Goal: Transaction & Acquisition: Purchase product/service

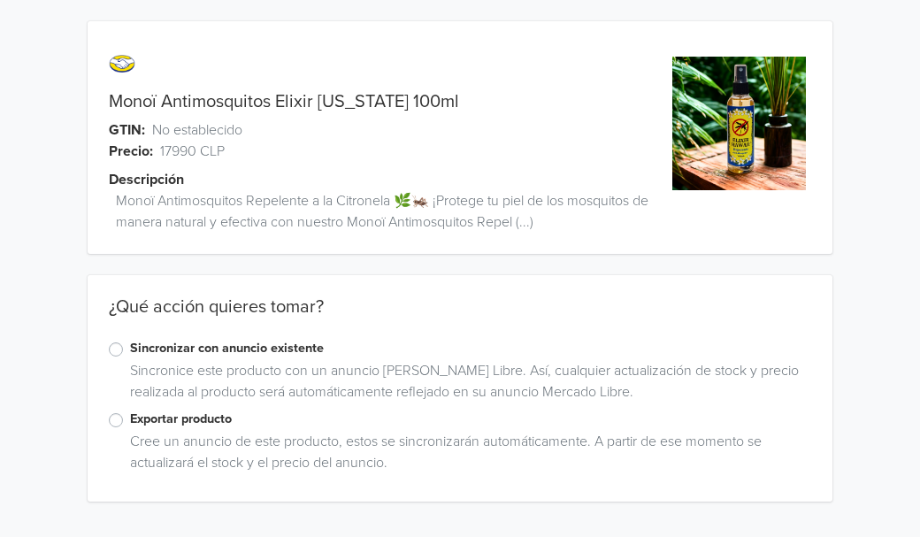
click at [130, 424] on label "Exportar producto" at bounding box center [470, 419] width 681 height 19
click at [0, 0] on input "Exportar producto" at bounding box center [0, 0] width 0 height 0
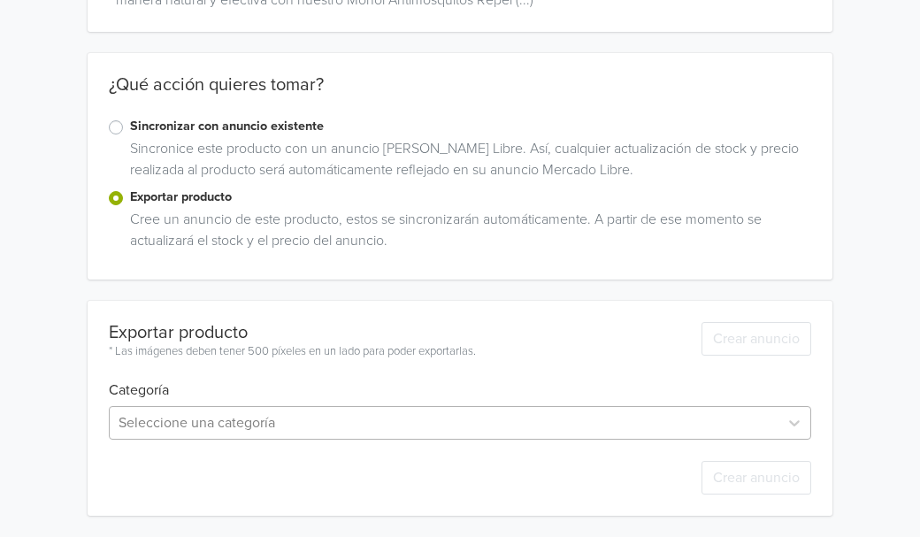
scroll to position [397, 0]
click at [334, 420] on div "Seleccione una categoría" at bounding box center [460, 423] width 702 height 34
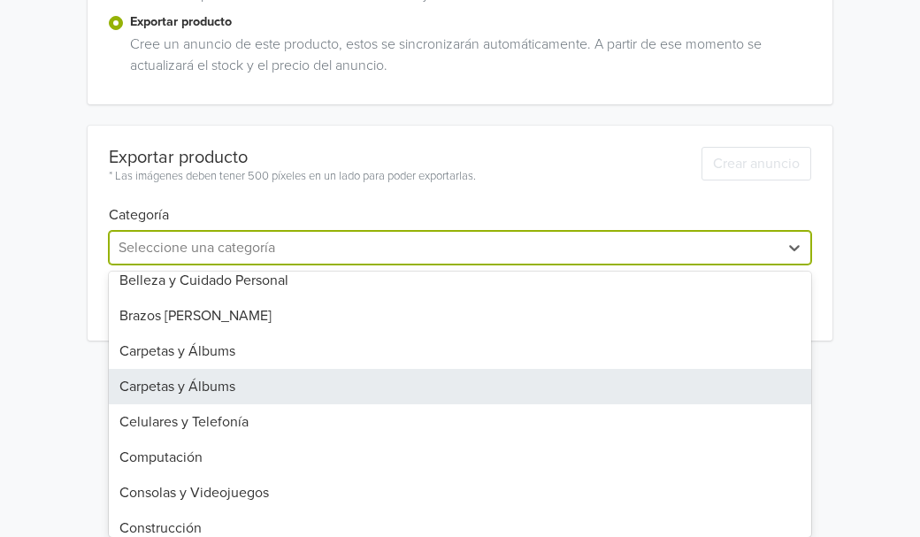
scroll to position [298, 0]
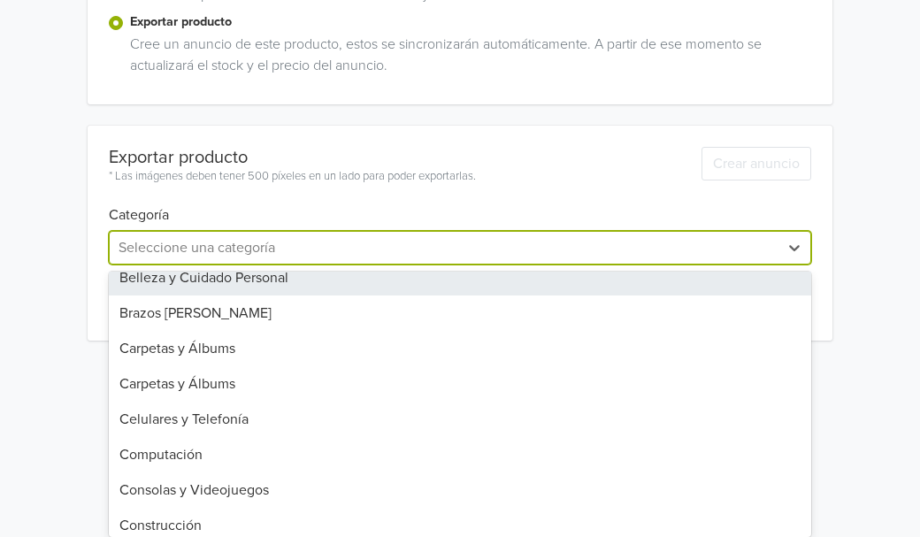
click at [210, 280] on div "Belleza y Cuidado Personal" at bounding box center [460, 277] width 702 height 35
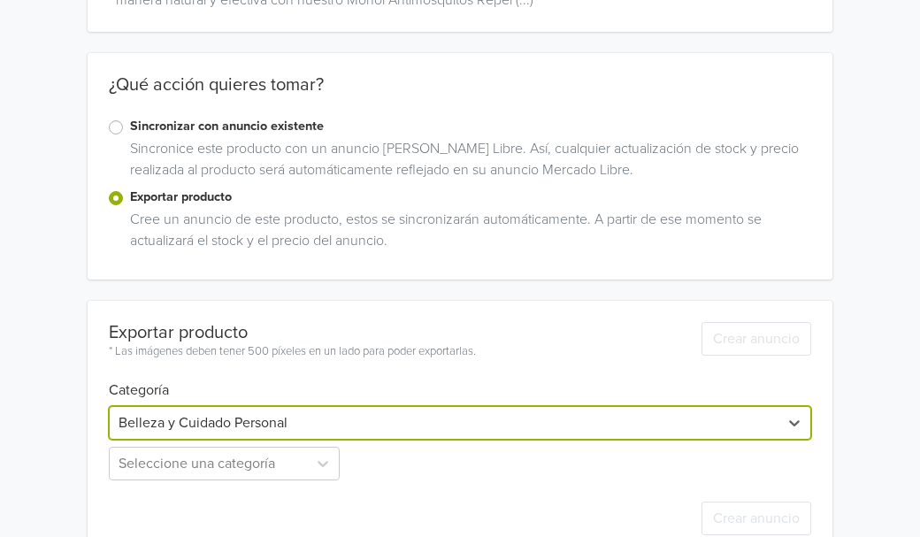
scroll to position [263, 0]
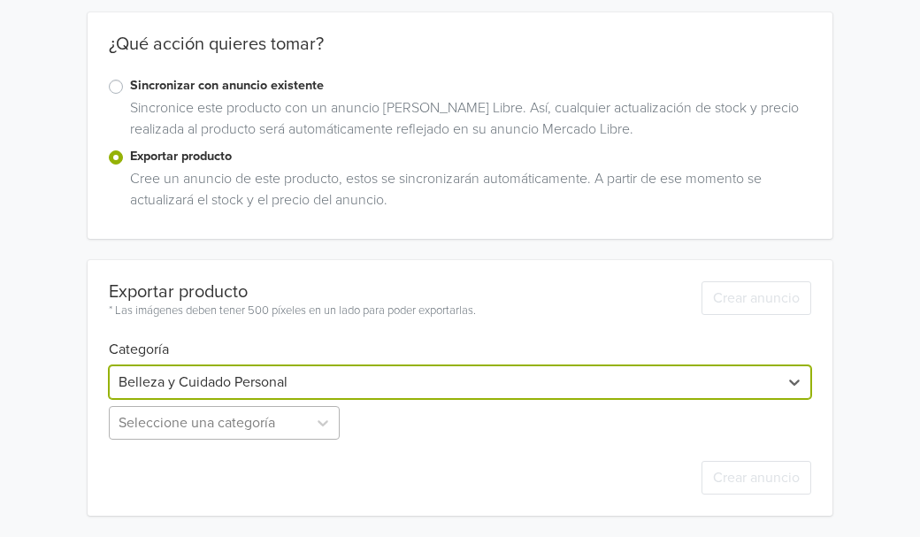
click at [298, 427] on div "Seleccione una categoría" at bounding box center [226, 423] width 234 height 34
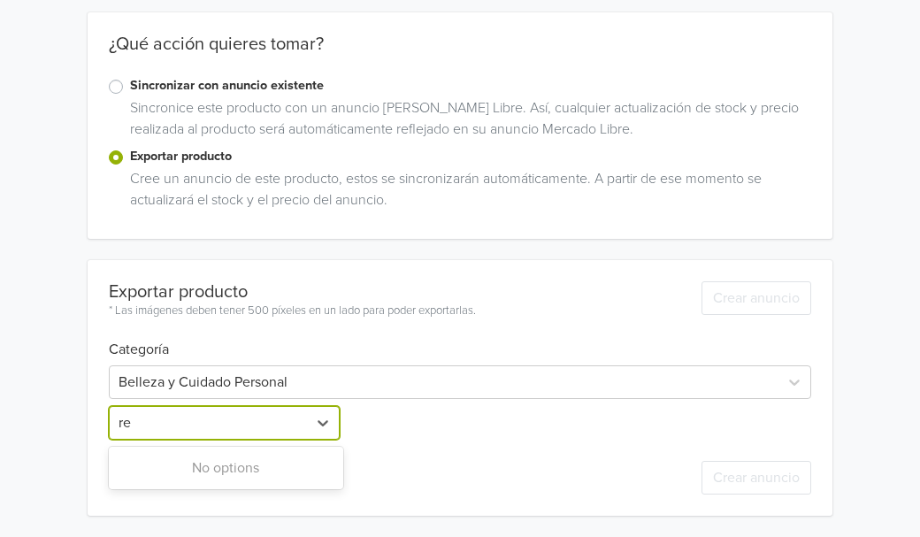
type input "r"
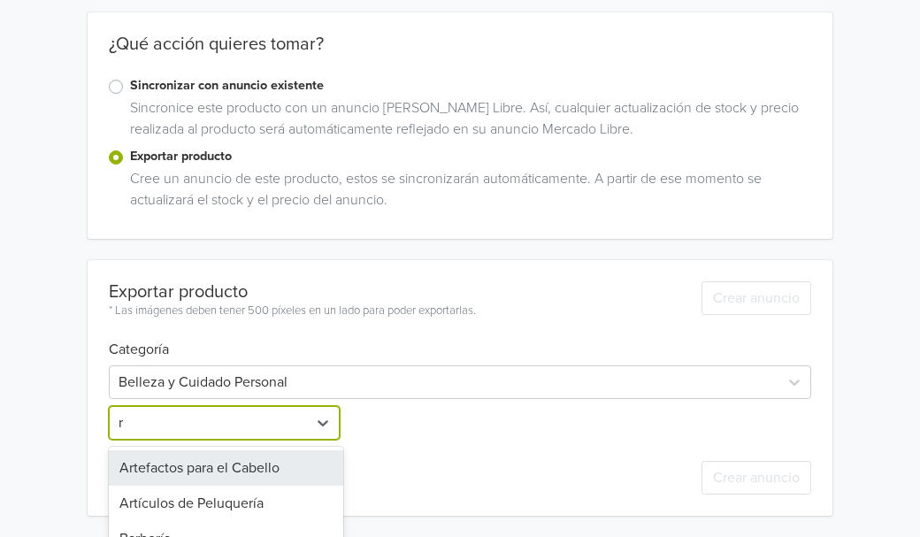
scroll to position [438, 0]
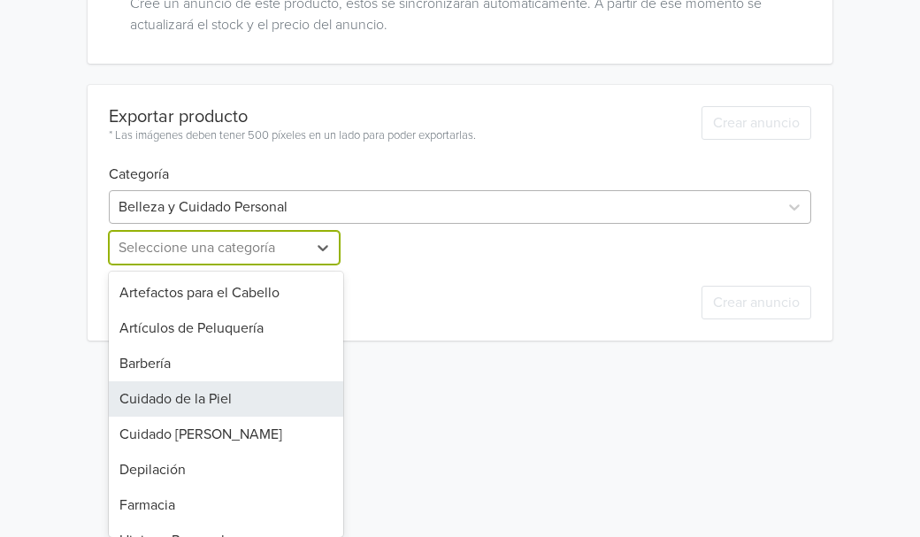
click at [318, 211] on div "Exportar producto * Las imágenes deben tener 500 píxeles en un lado para poder …" at bounding box center [460, 213] width 702 height 256
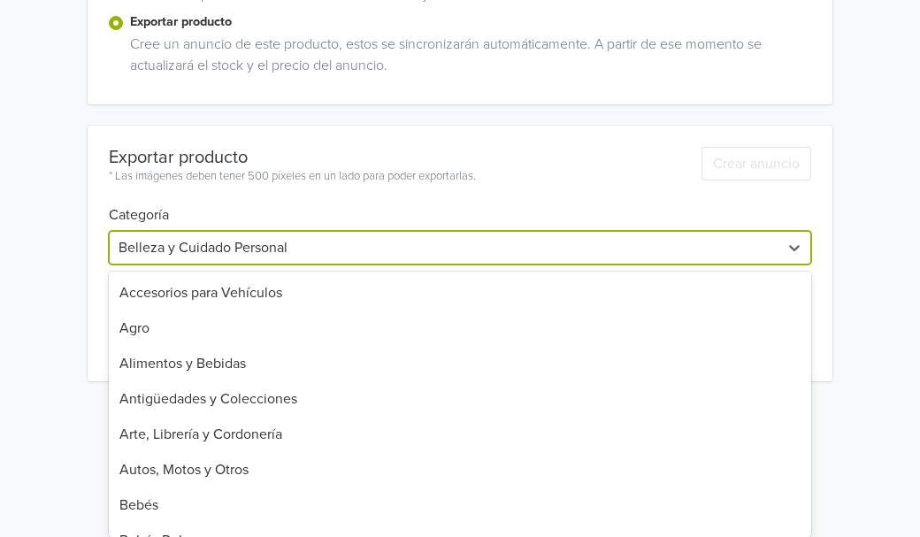
scroll to position [68, 0]
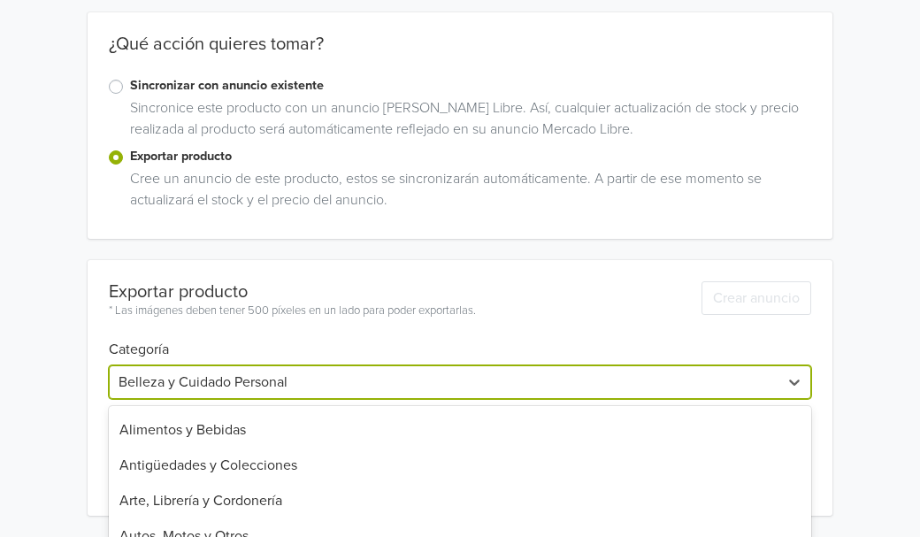
click at [315, 233] on div "Monoï Antimosquitos Elixir [US_STATE] 100ml GTIN: No establecido Precio: 17990 …" at bounding box center [459, 137] width 893 height 800
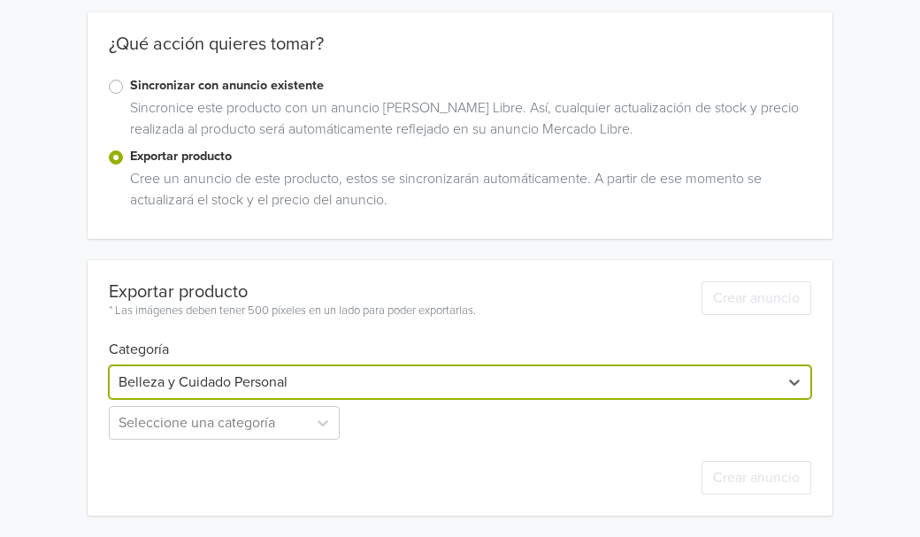
scroll to position [397, 0]
click at [265, 379] on div "Belleza y Cuidado Personal" at bounding box center [460, 382] width 702 height 34
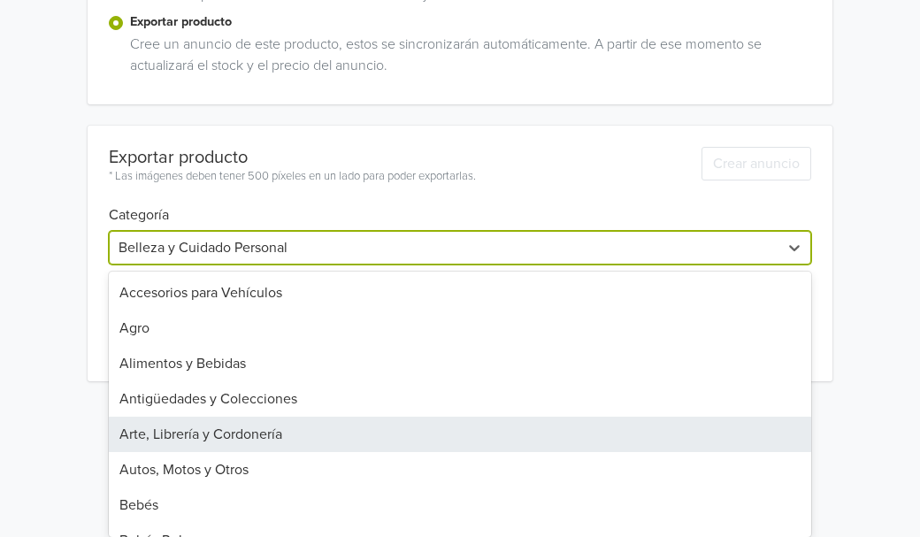
scroll to position [68, 0]
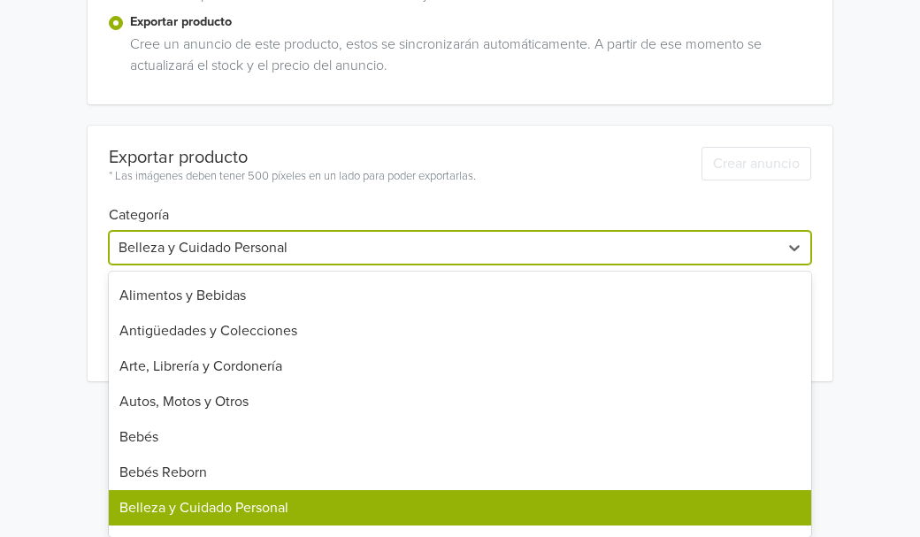
click at [254, 514] on div "Belleza y Cuidado Personal" at bounding box center [460, 507] width 702 height 35
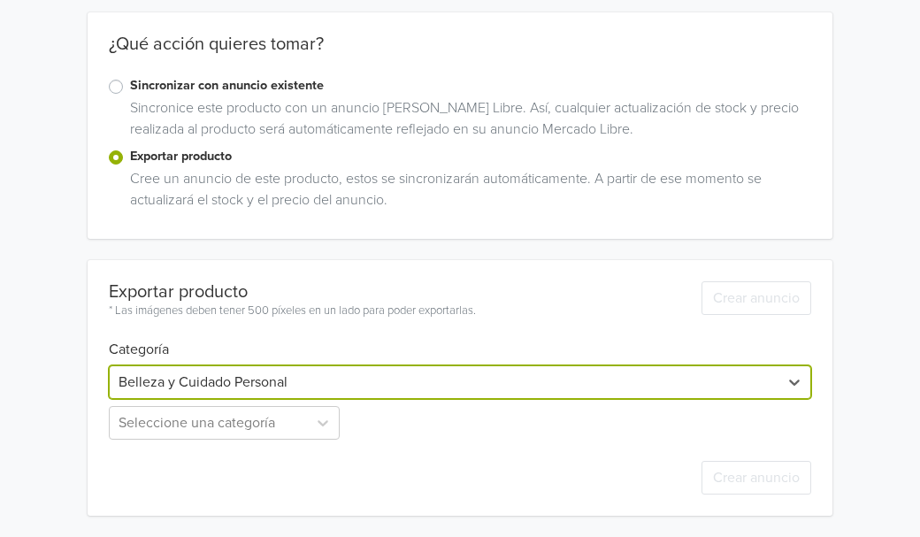
scroll to position [263, 0]
click at [267, 426] on div "Seleccione una categoría" at bounding box center [226, 423] width 234 height 34
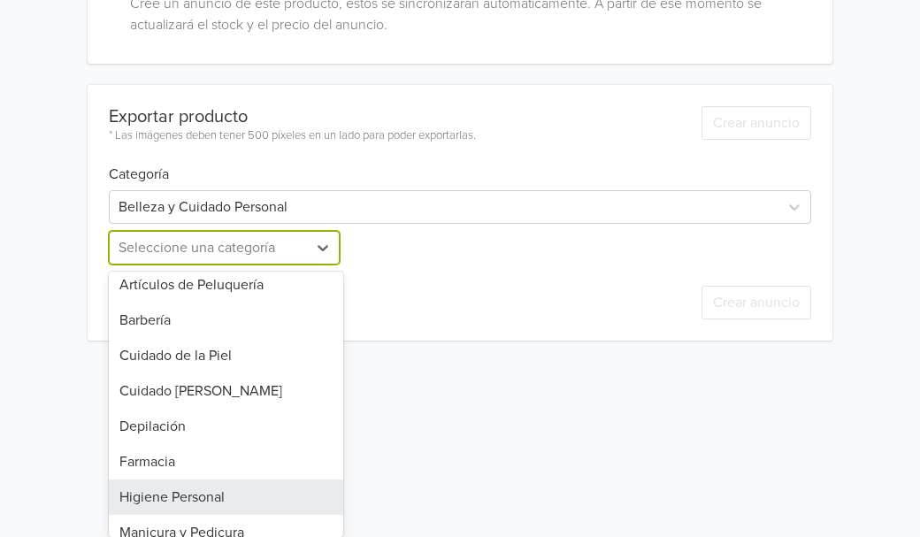
scroll to position [34, 0]
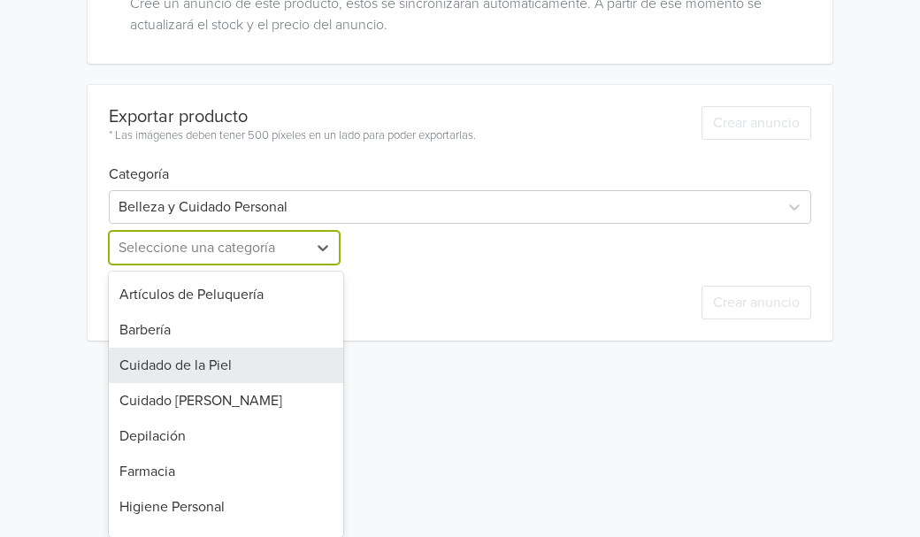
click at [177, 378] on div "Cuidado de la Piel" at bounding box center [226, 365] width 234 height 35
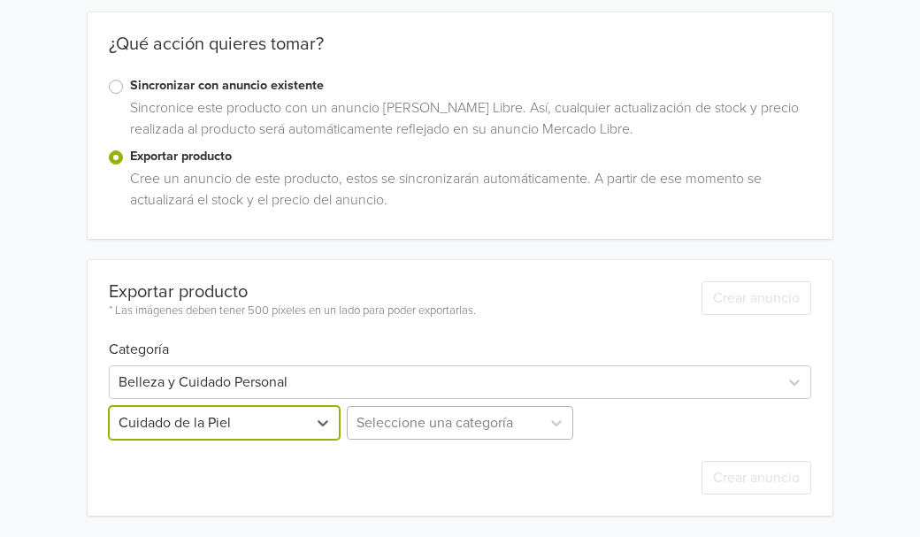
click at [467, 421] on div "Seleccione una categoría" at bounding box center [460, 423] width 234 height 34
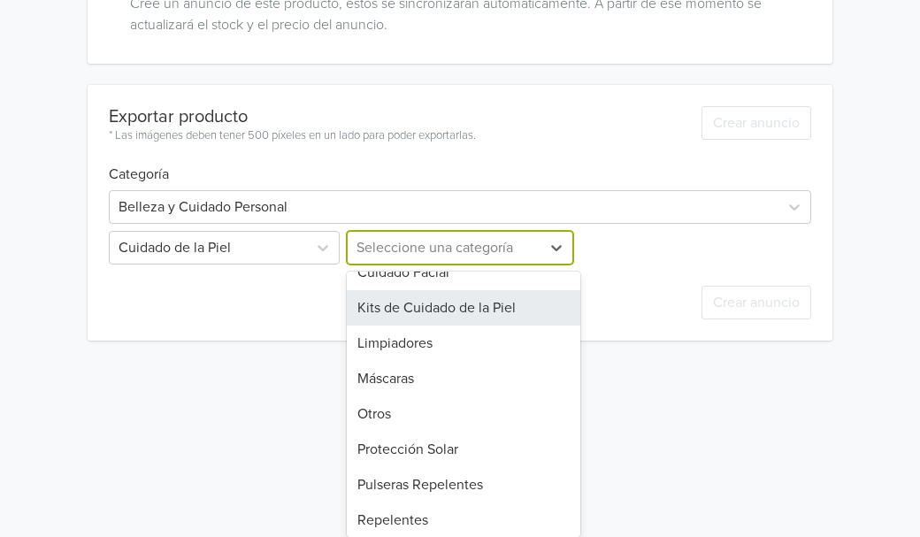
scroll to position [131, 0]
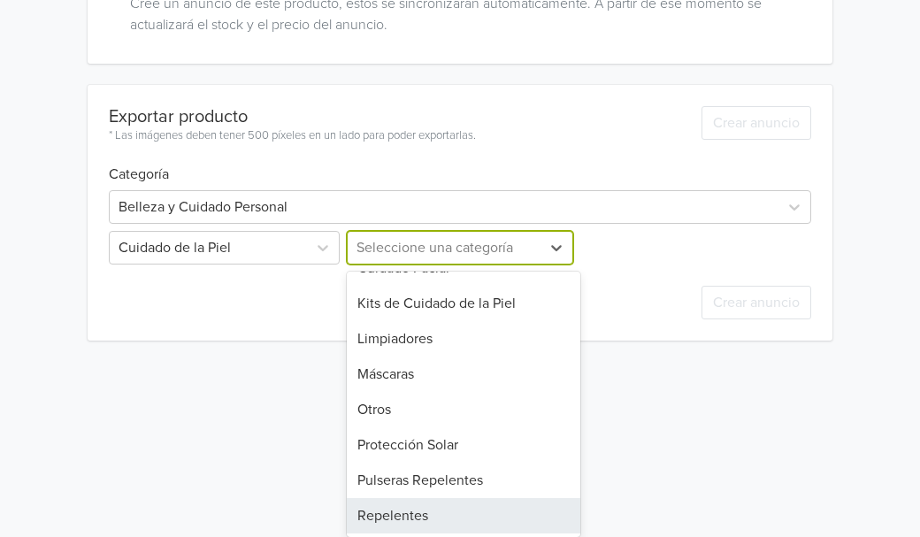
click at [425, 510] on div "Repelentes" at bounding box center [464, 515] width 234 height 35
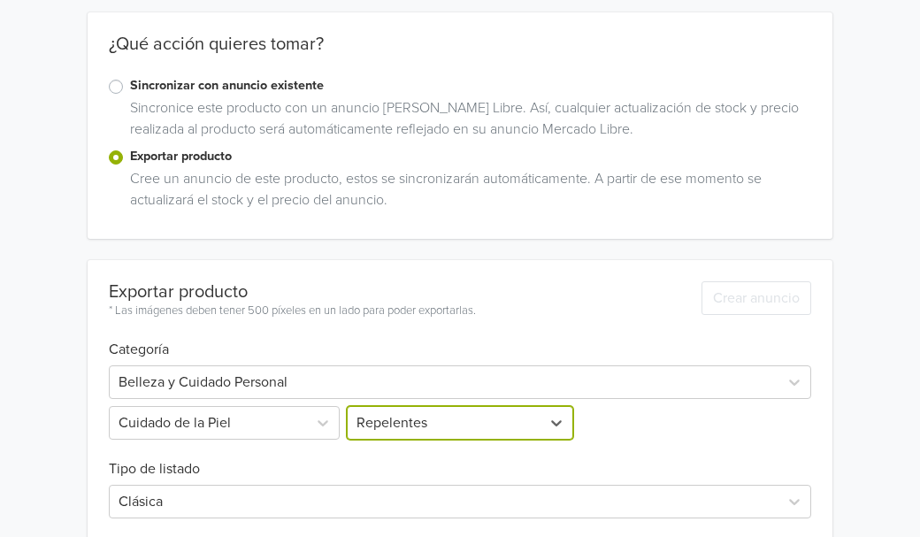
scroll to position [438, 0]
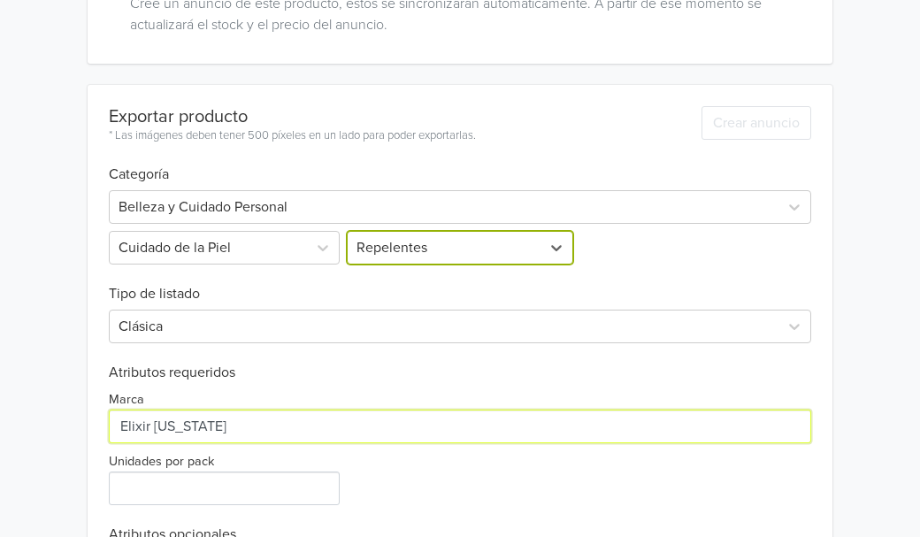
click at [622, 429] on input "Marca" at bounding box center [460, 427] width 702 height 34
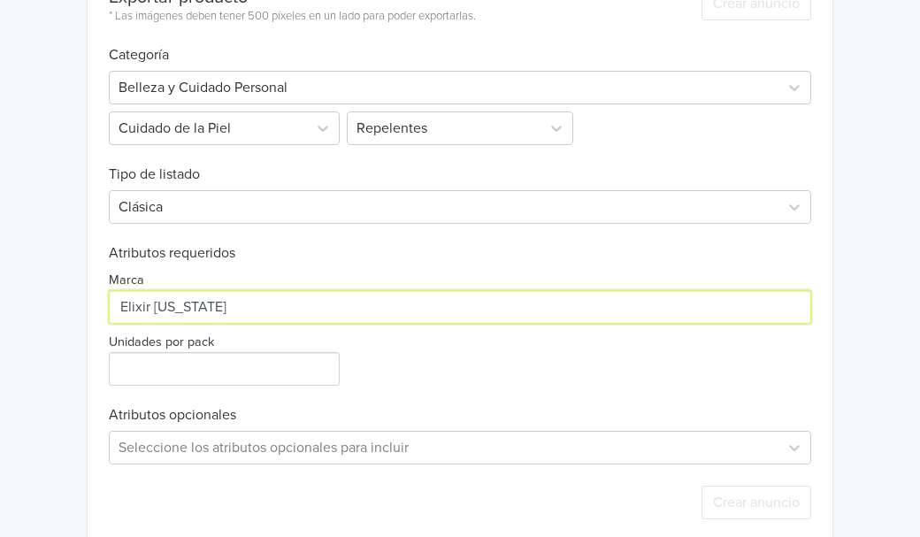
scroll to position [569, 0]
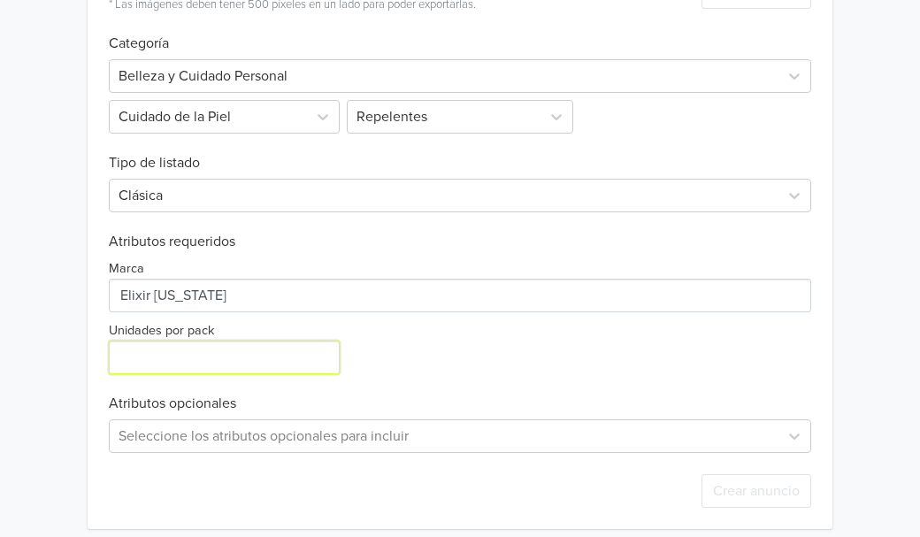
click at [297, 360] on input "Unidades por pack" at bounding box center [224, 358] width 231 height 34
type input "1"
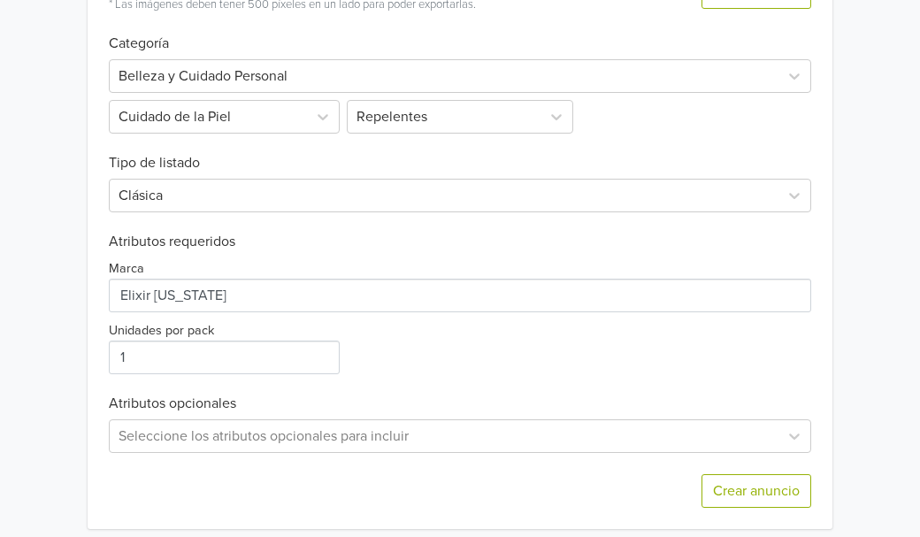
click at [531, 379] on div "Exportar producto * Las imágenes deben tener 500 píxeles en un lado para poder …" at bounding box center [460, 241] width 702 height 575
click at [515, 437] on div "Seleccione los atributos opcionales para incluir" at bounding box center [460, 436] width 702 height 34
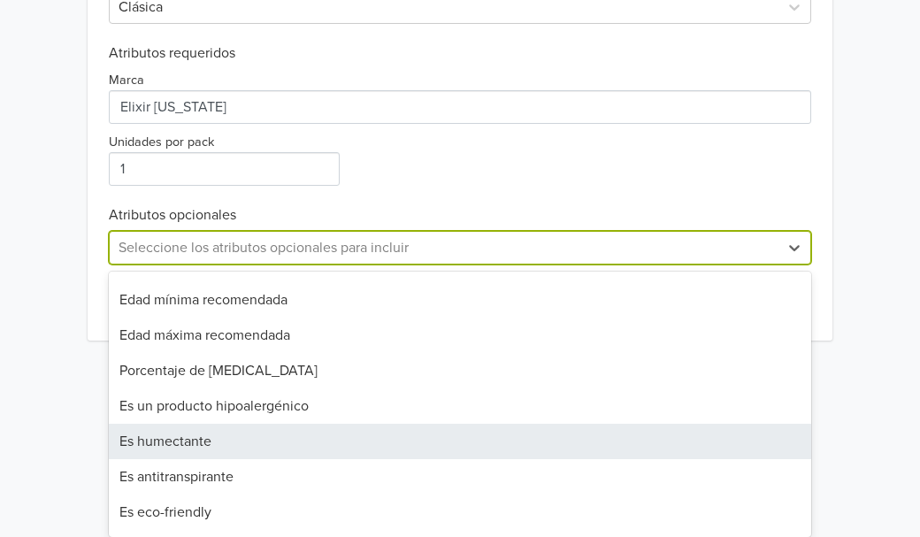
scroll to position [1157, 0]
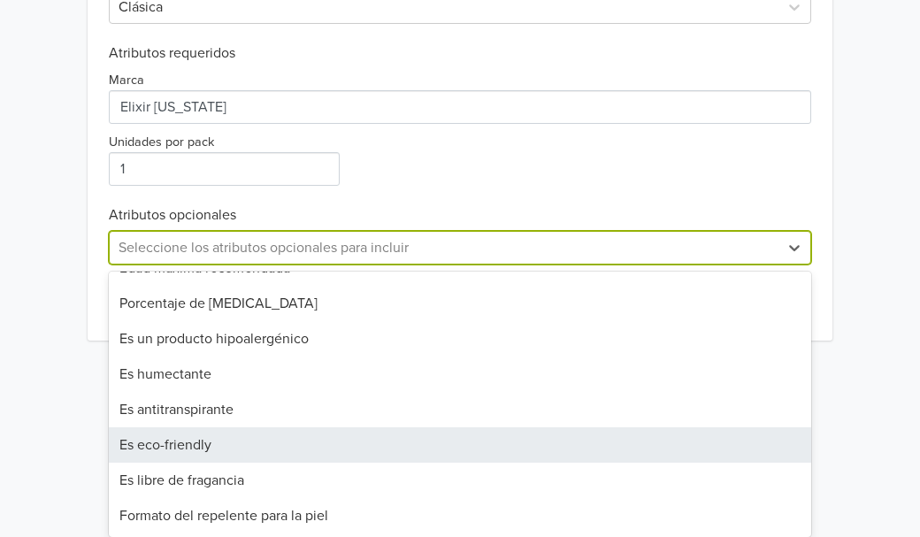
click at [205, 448] on div "Es eco-friendly" at bounding box center [460, 444] width 702 height 35
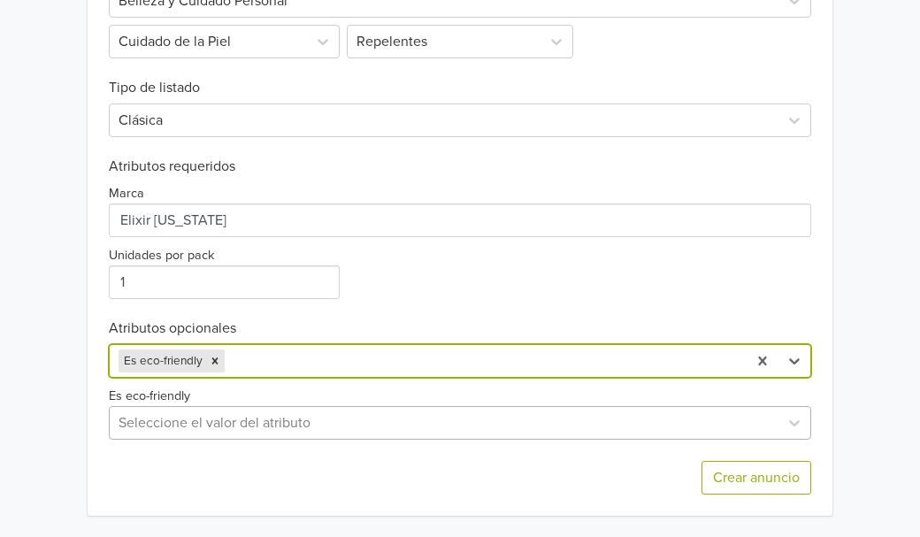
click at [213, 418] on div at bounding box center [444, 422] width 651 height 25
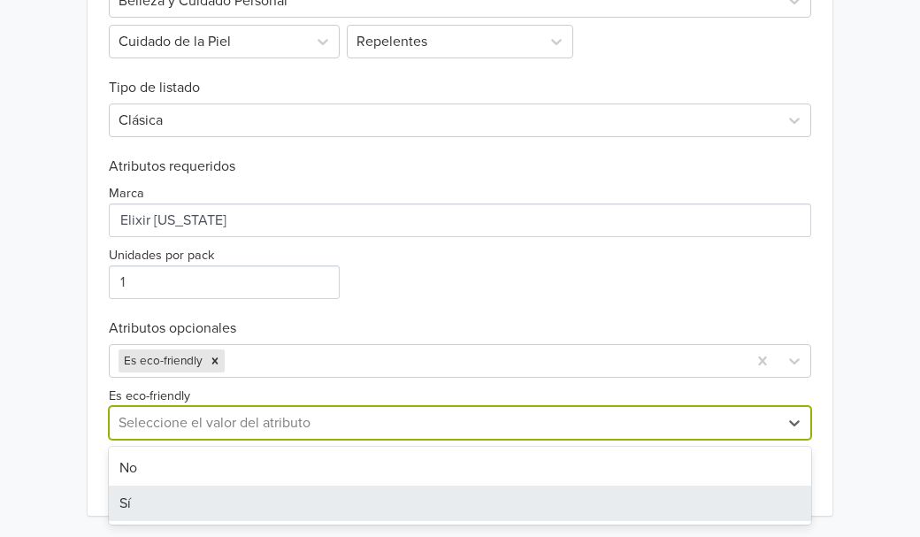
click at [146, 494] on div "Sí" at bounding box center [460, 503] width 702 height 35
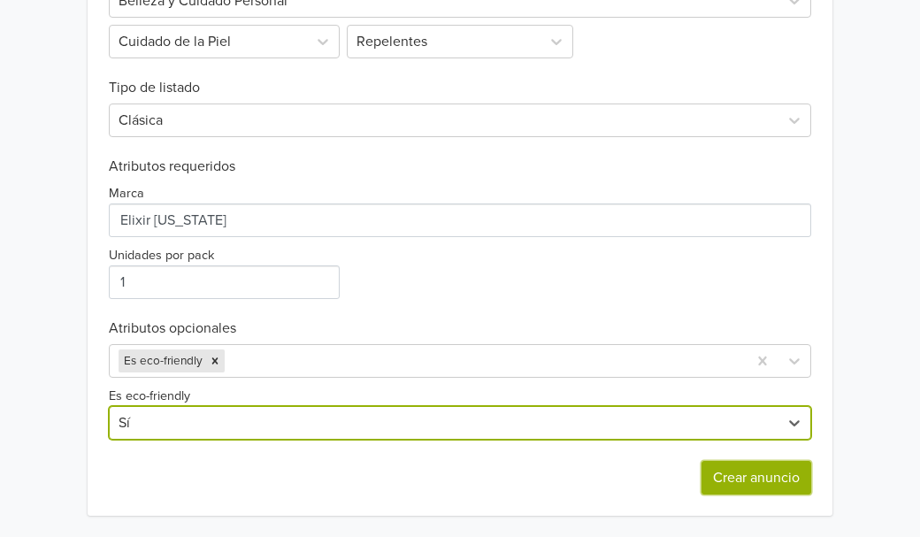
click at [783, 470] on button "Crear anuncio" at bounding box center [756, 478] width 110 height 34
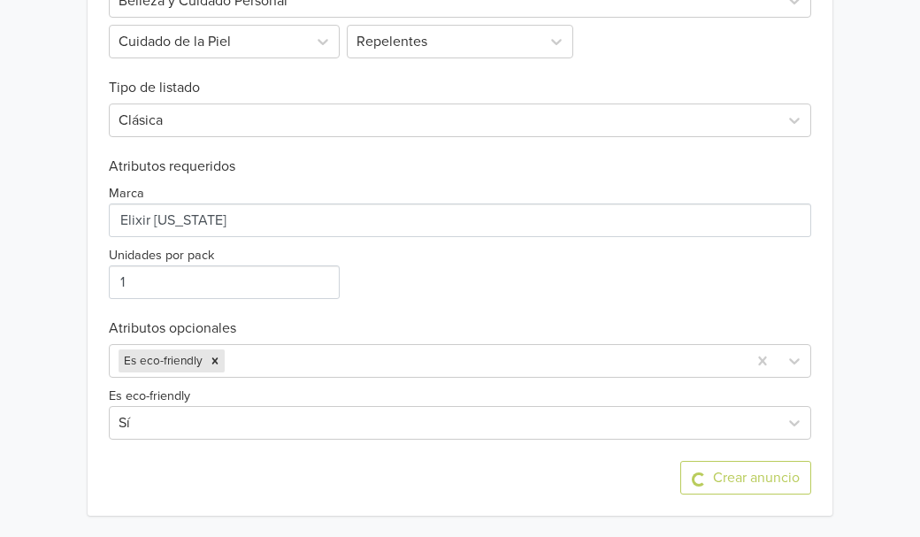
scroll to position [0, 0]
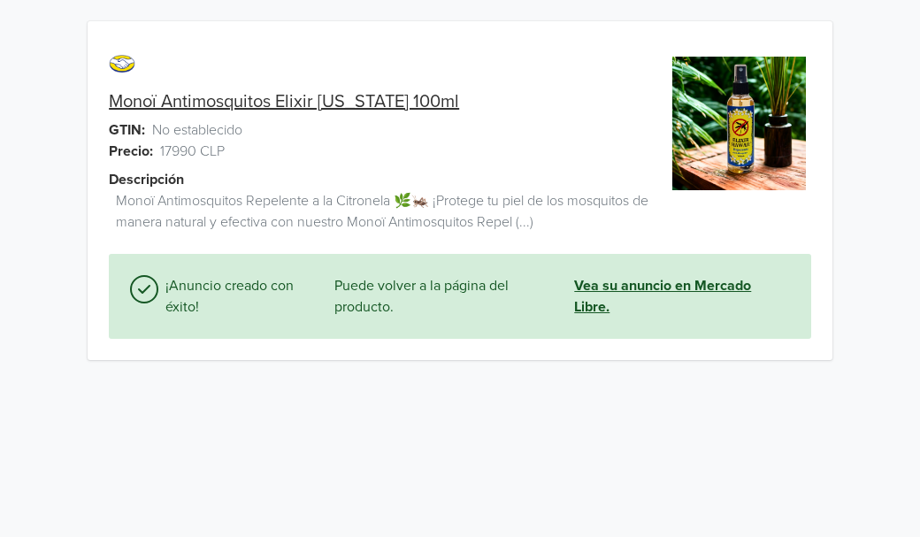
click at [609, 299] on link "Vea su anuncio en Mercado Libre." at bounding box center [682, 296] width 216 height 42
